Goal: Find specific page/section: Find specific page/section

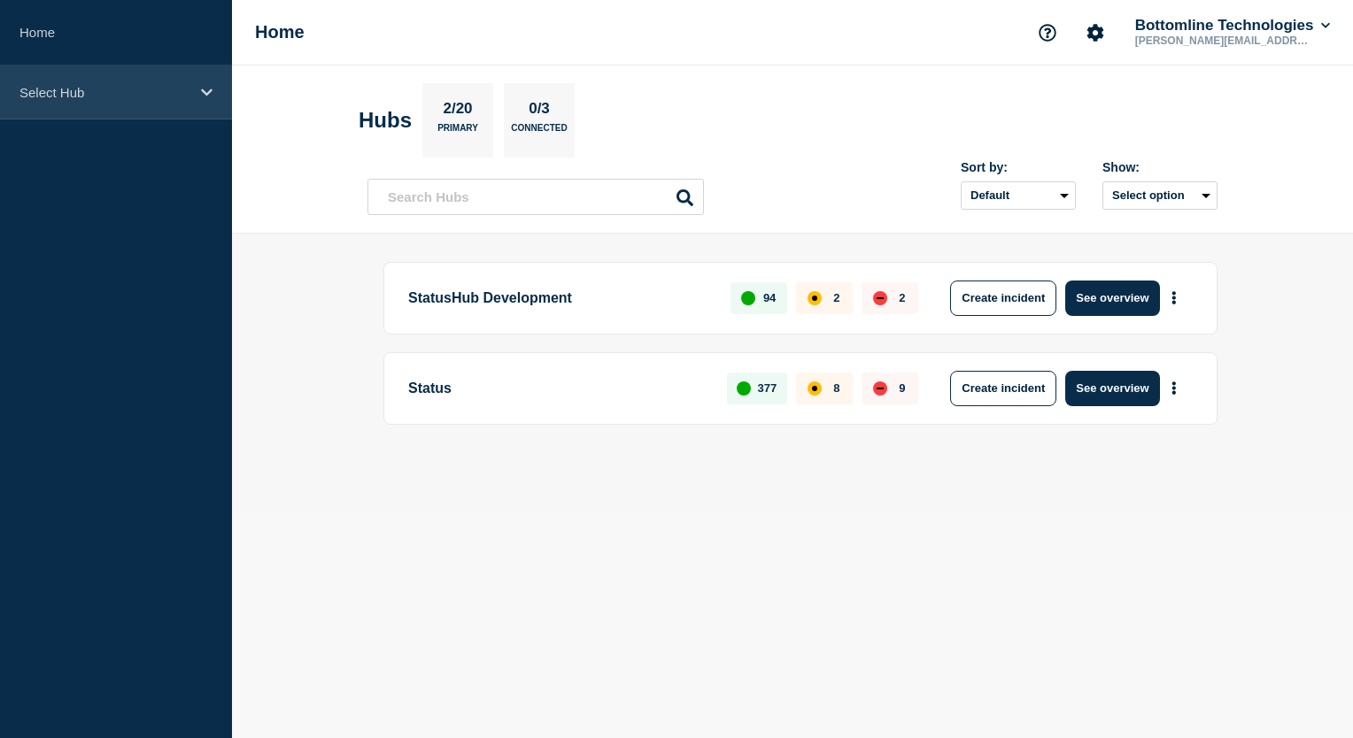
click at [204, 91] on icon at bounding box center [207, 92] width 12 height 7
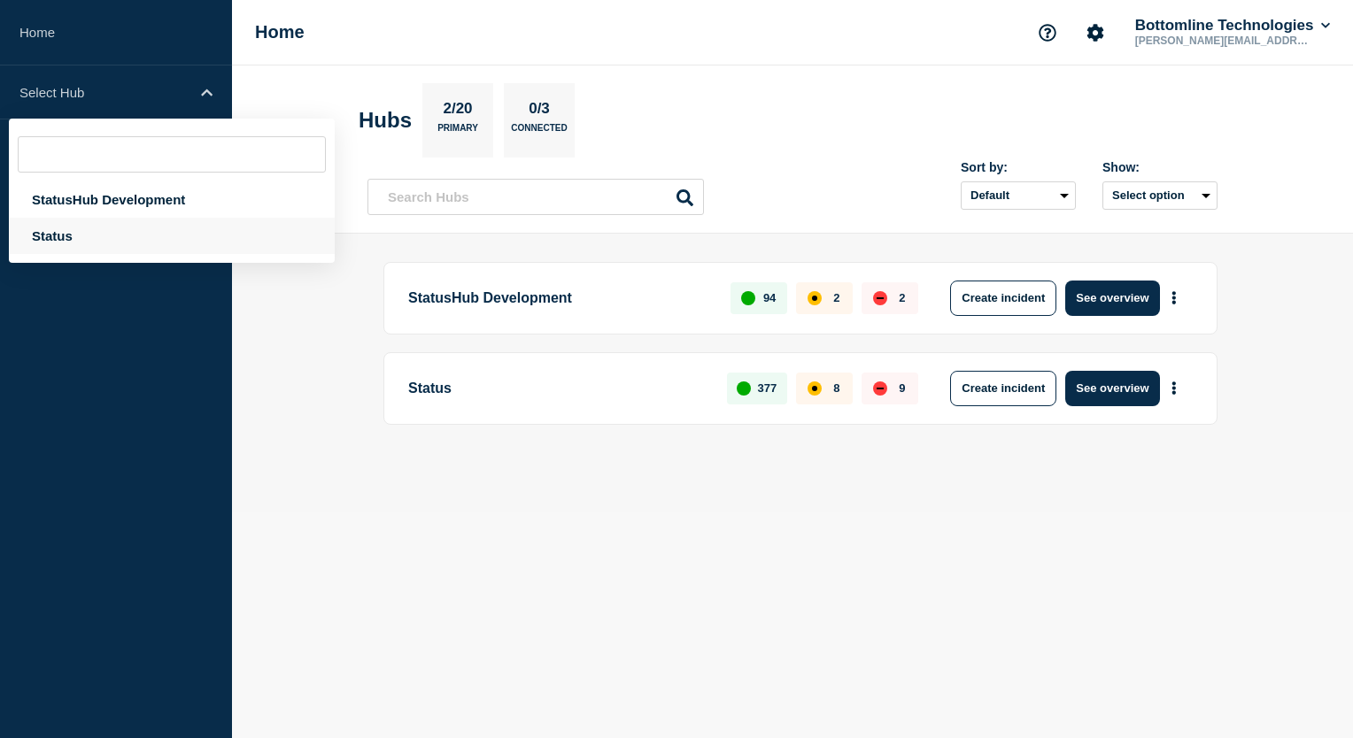
click at [64, 236] on div "Status" at bounding box center [172, 236] width 326 height 36
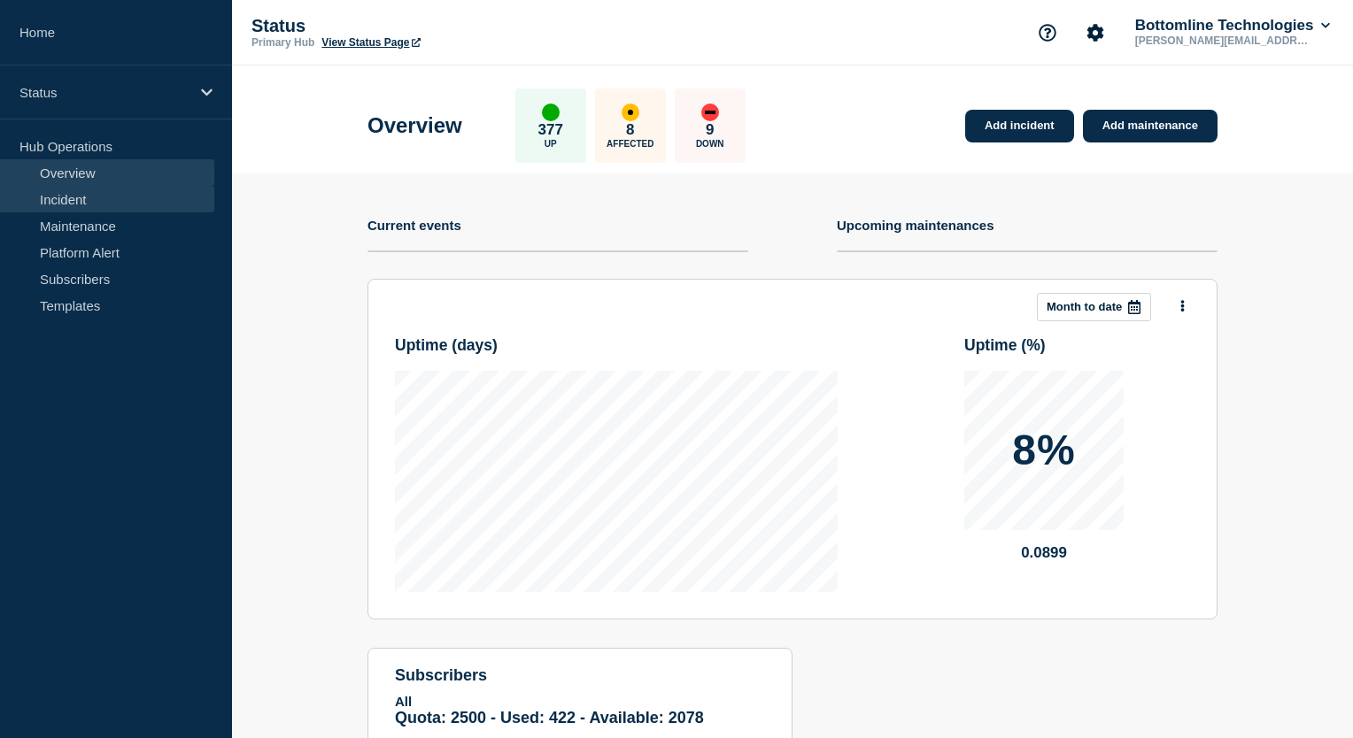
click at [89, 205] on link "Incident" at bounding box center [107, 199] width 214 height 27
